Goal: Communication & Community: Answer question/provide support

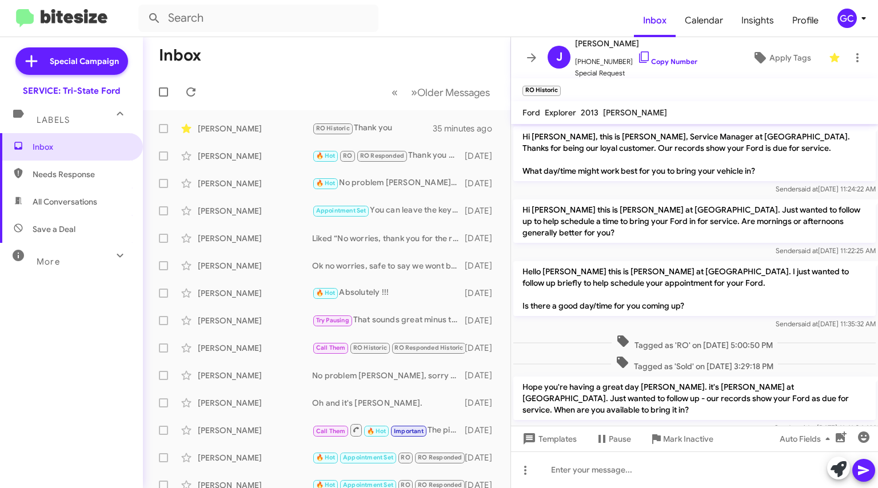
scroll to position [674, 0]
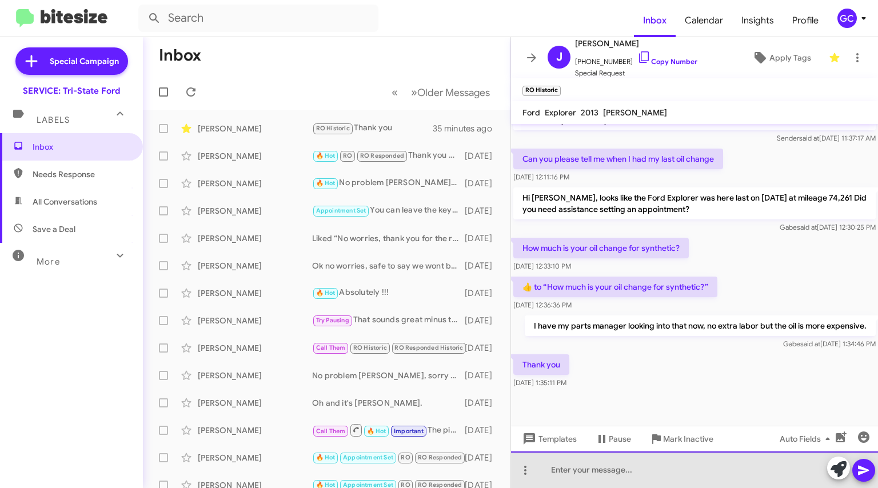
click at [606, 464] on div at bounding box center [694, 470] width 367 height 37
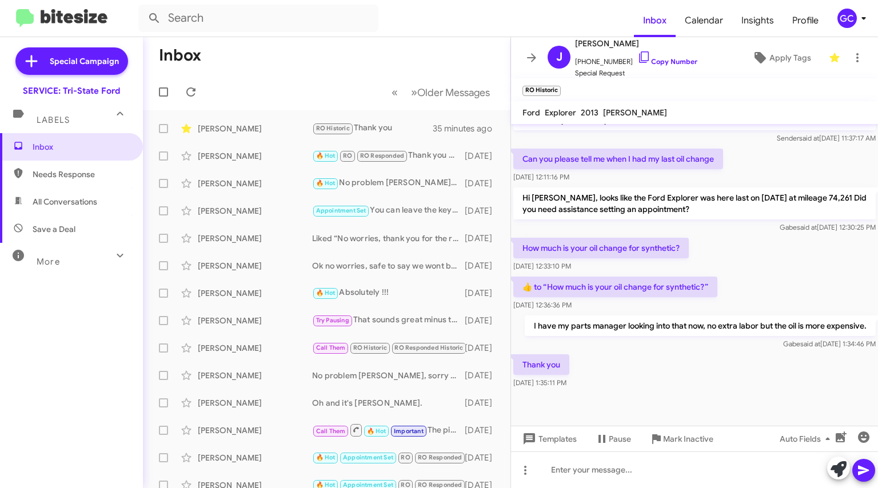
click at [401, 58] on mat-toolbar-row "Inbox" at bounding box center [327, 55] width 368 height 37
click at [668, 59] on link "Copy Number" at bounding box center [668, 61] width 60 height 9
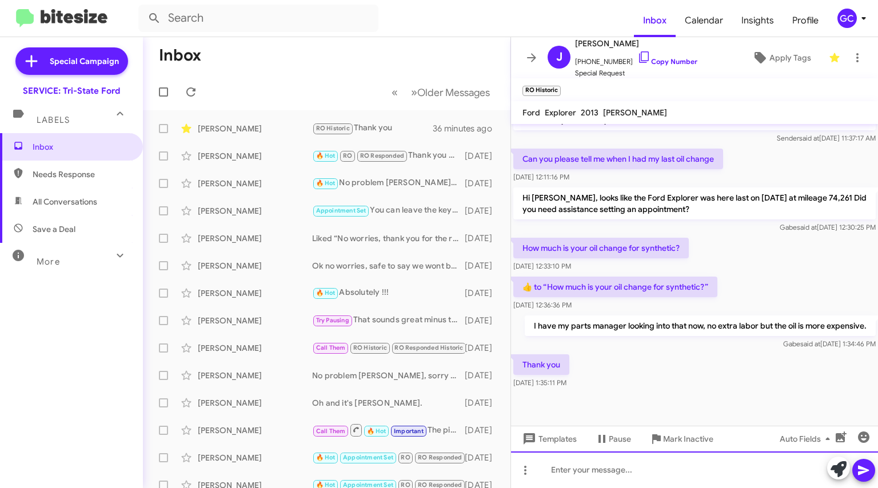
click at [609, 474] on div at bounding box center [694, 470] width 367 height 37
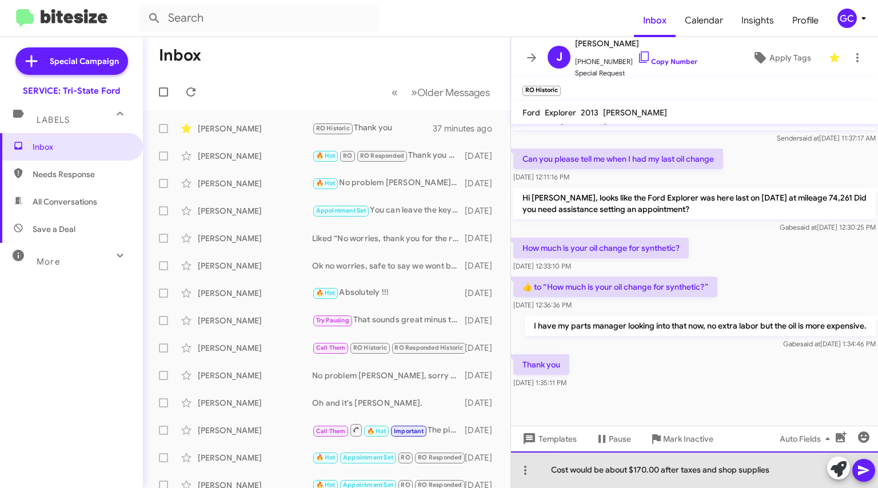
click at [646, 470] on div "Cost would be about $170.00 after taxes and shop supplies" at bounding box center [694, 470] width 367 height 37
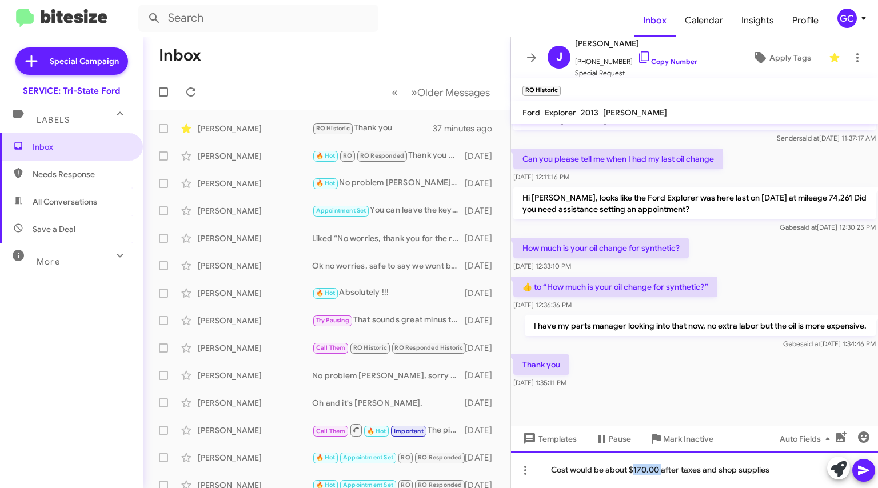
drag, startPoint x: 798, startPoint y: 476, endPoint x: 476, endPoint y: 443, distance: 323.7
click at [476, 443] on div "Inbox « Previous » Next Older Messages [PERSON_NAME] RO Historic Thank you 37 m…" at bounding box center [510, 262] width 735 height 451
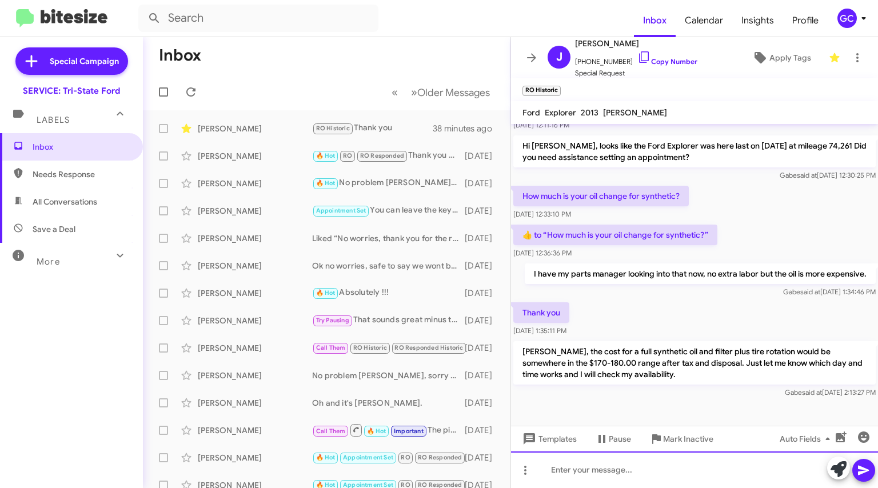
scroll to position [762, 0]
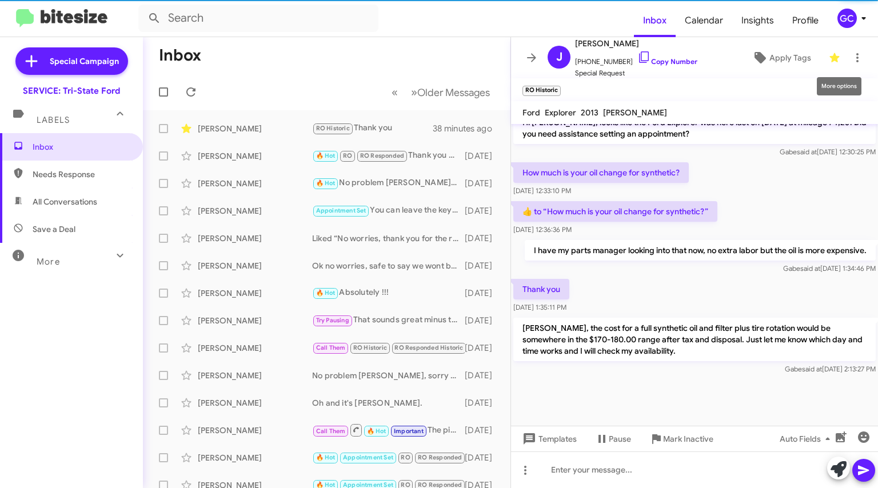
click at [851, 55] on icon at bounding box center [858, 58] width 14 height 14
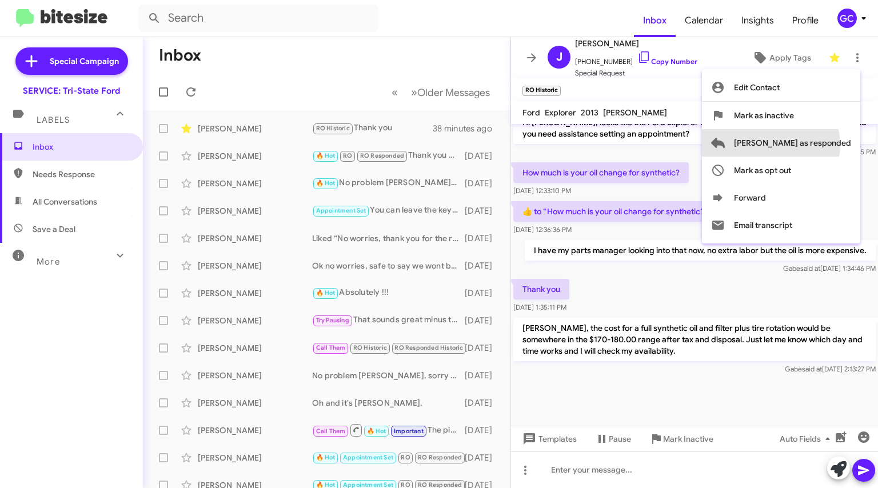
click at [817, 145] on span "[PERSON_NAME] as responded" at bounding box center [792, 142] width 117 height 27
